Goal: Transaction & Acquisition: Purchase product/service

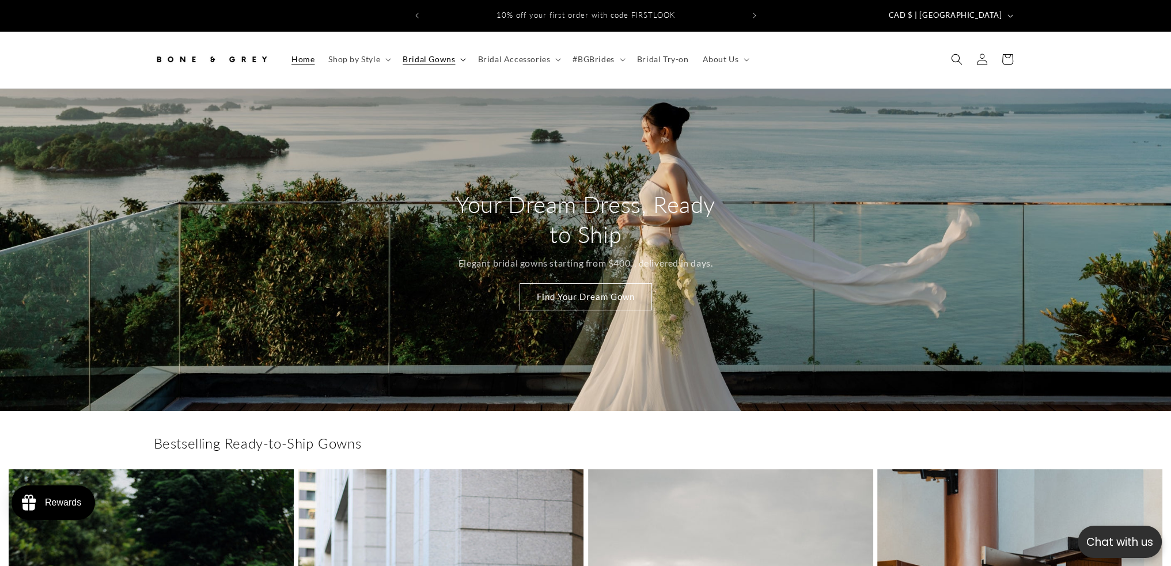
click at [435, 55] on summary "Bridal Gowns" at bounding box center [433, 59] width 75 height 24
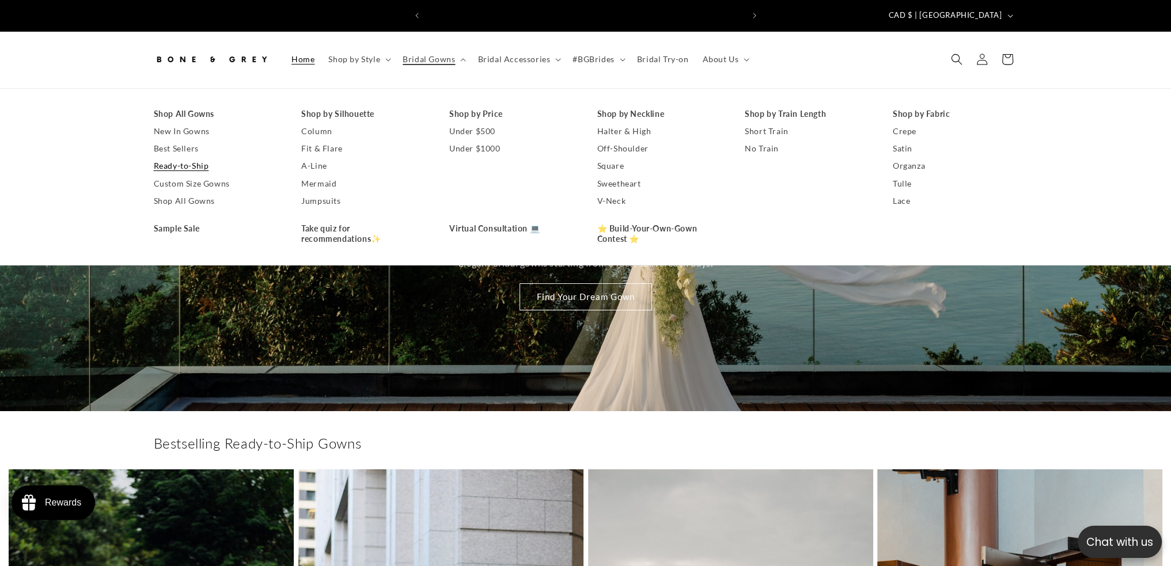
scroll to position [0, 317]
click at [212, 192] on link "Shop All Gowns" at bounding box center [216, 200] width 125 height 17
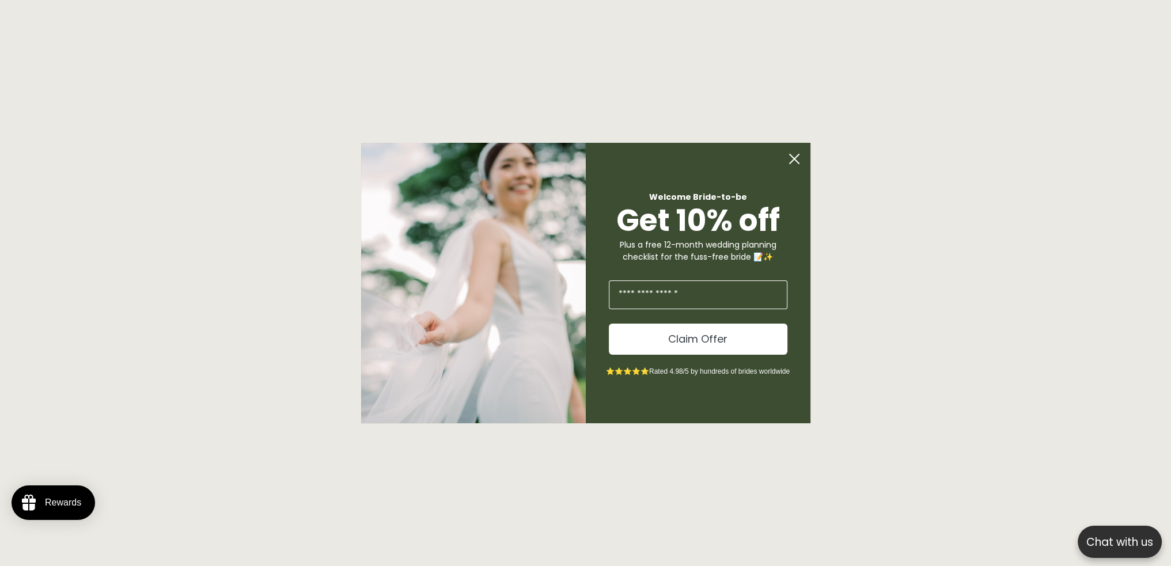
scroll to position [1088, 0]
click at [795, 161] on icon "Close dialog" at bounding box center [798, 158] width 9 height 9
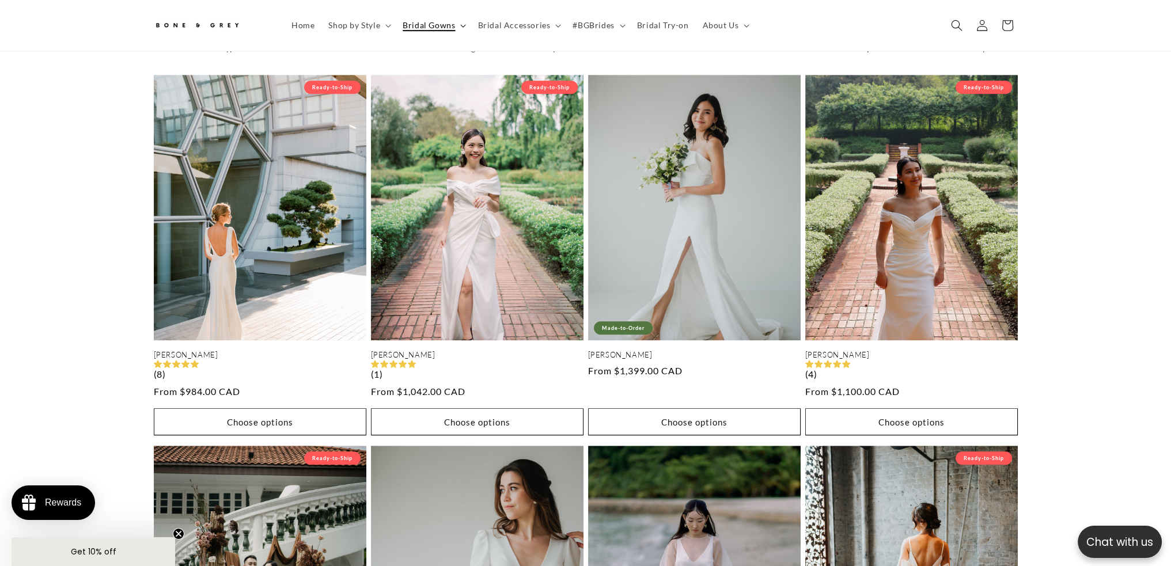
click at [454, 28] on summary "Bridal Gowns" at bounding box center [433, 25] width 75 height 24
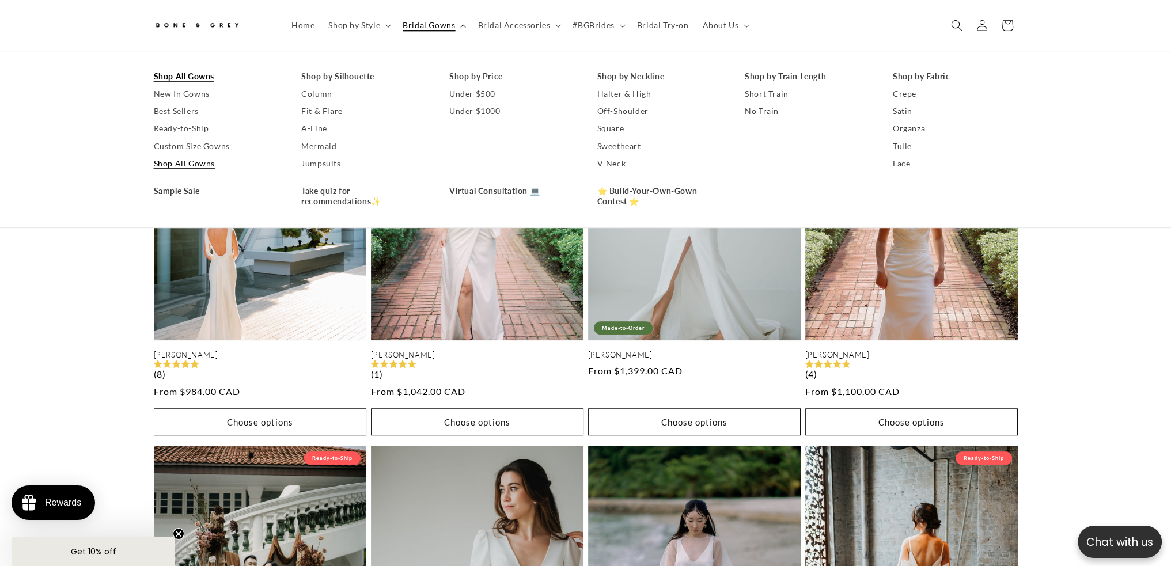
scroll to position [0, 633]
click at [182, 165] on link "Shop All Gowns" at bounding box center [216, 163] width 125 height 17
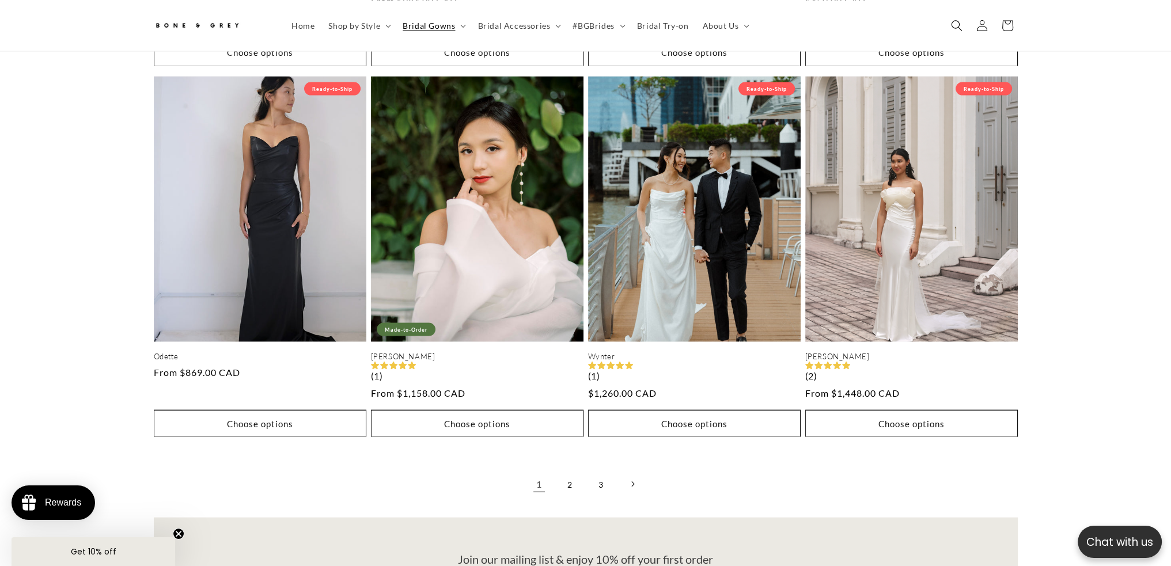
scroll to position [3046, 0]
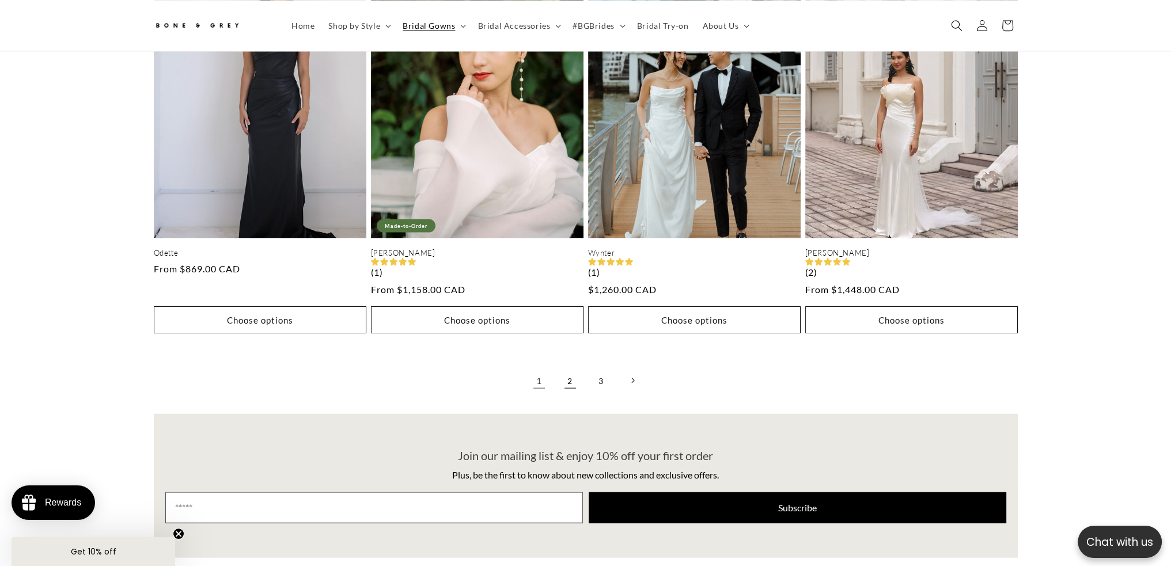
click at [564, 368] on link "2" at bounding box center [569, 380] width 25 height 25
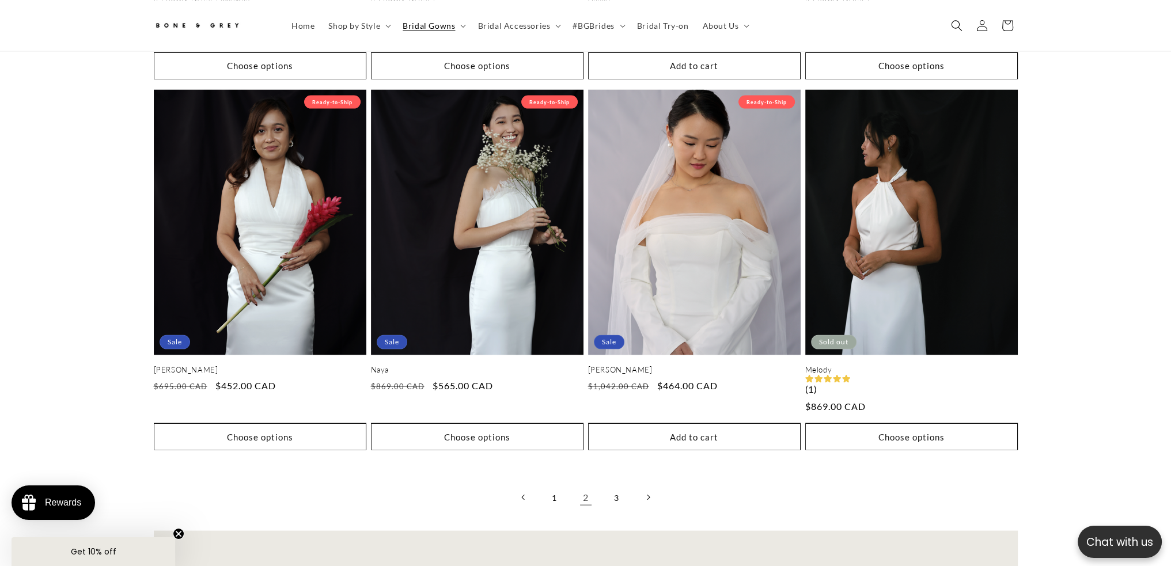
scroll to position [0, 317]
click at [607, 488] on link "3" at bounding box center [616, 497] width 25 height 25
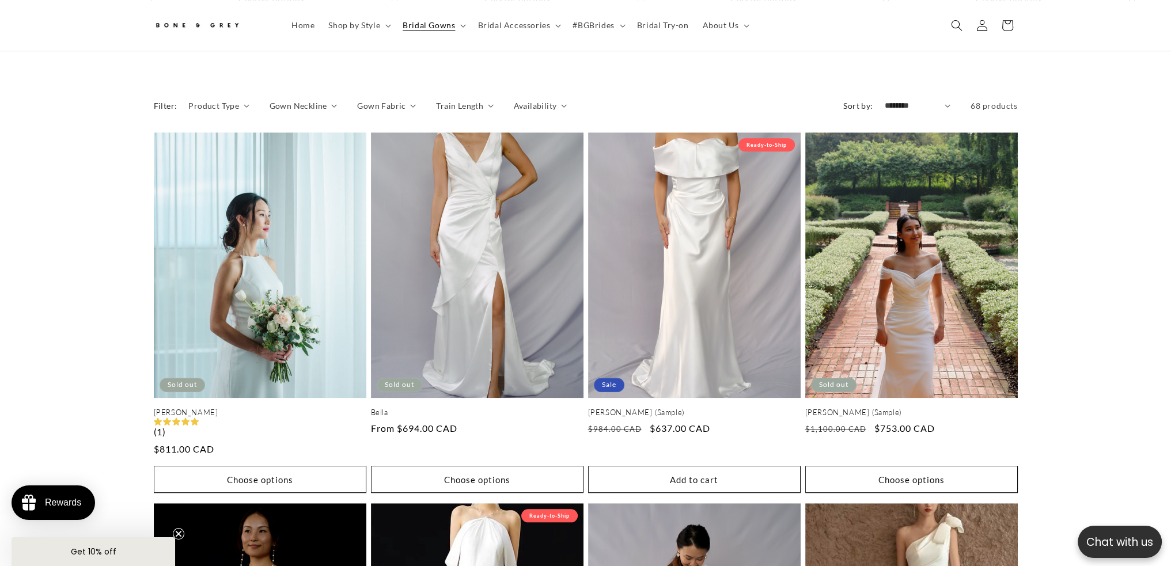
scroll to position [0, 633]
